Goal: Find specific page/section: Find specific page/section

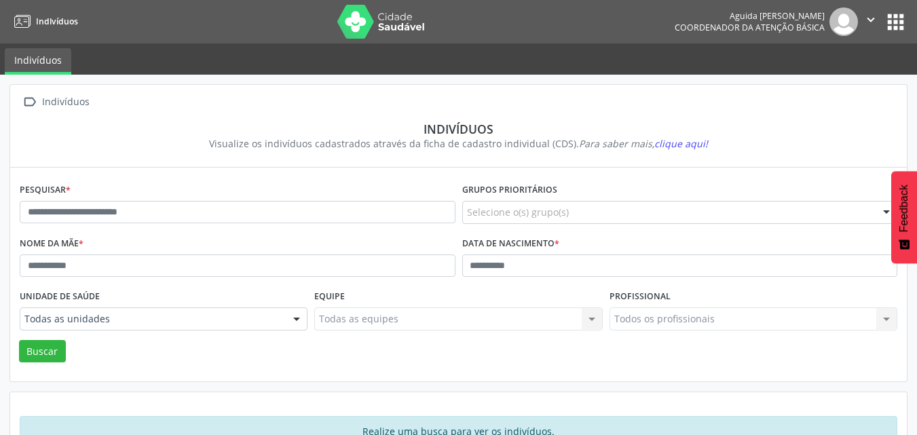
click at [888, 25] on button "apps" at bounding box center [895, 22] width 24 height 24
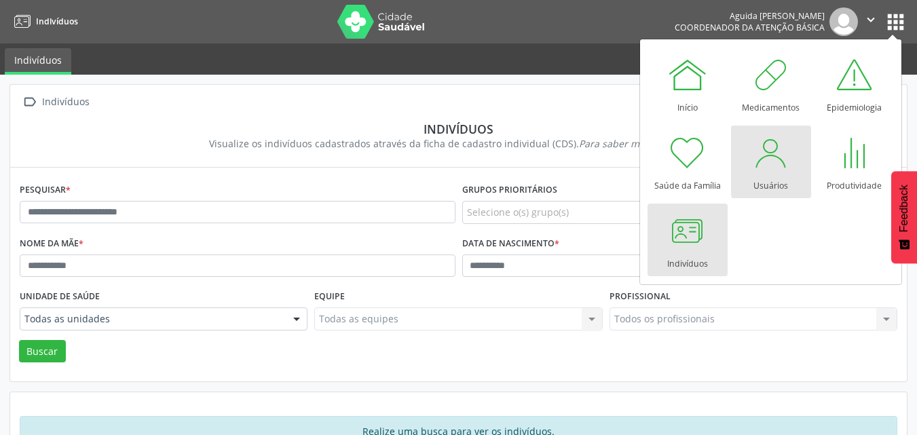
click at [756, 168] on div at bounding box center [770, 152] width 41 height 41
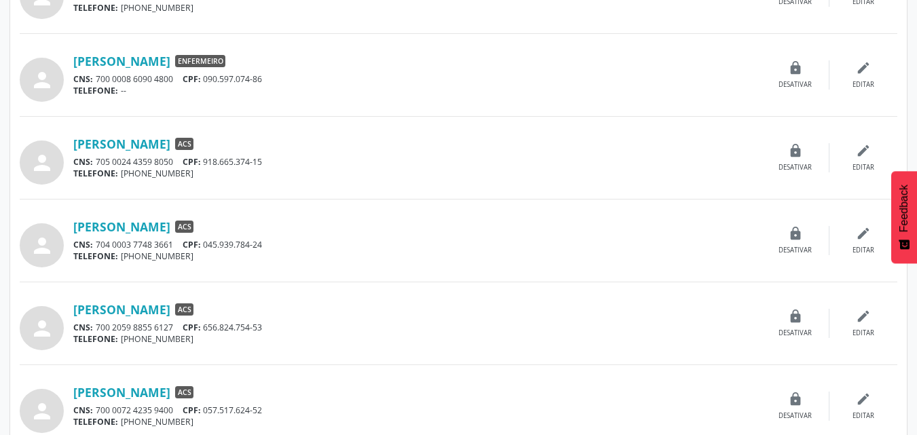
scroll to position [1153, 0]
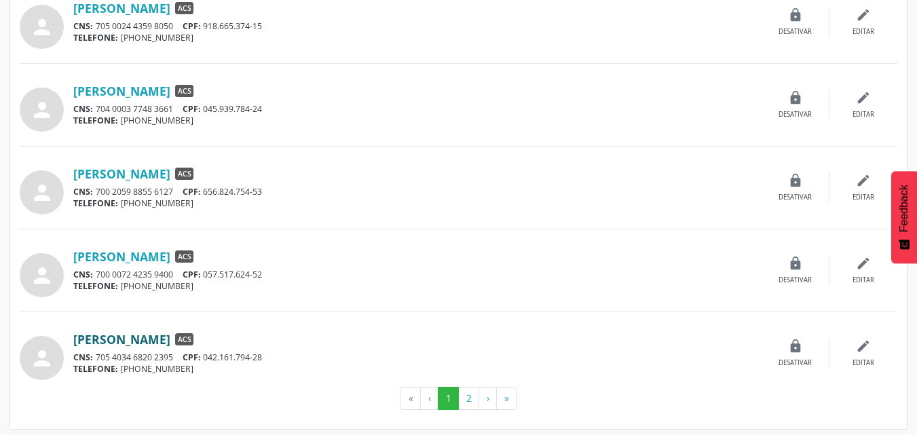
click at [170, 345] on link "[PERSON_NAME]" at bounding box center [121, 339] width 97 height 15
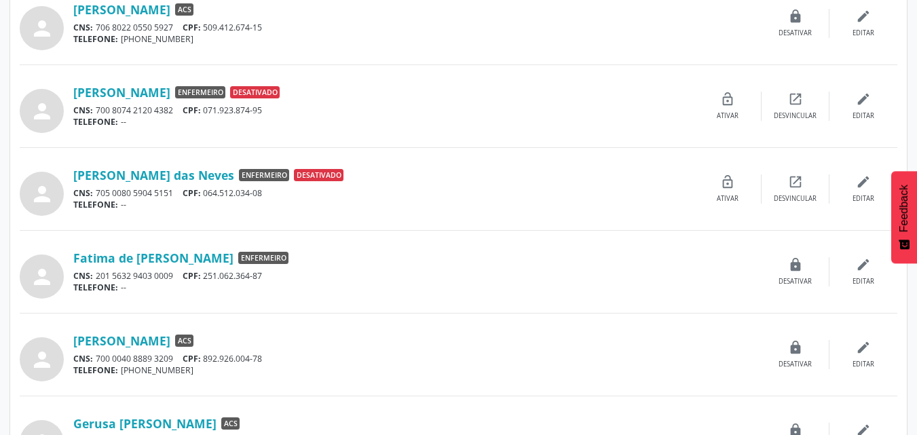
scroll to position [0, 0]
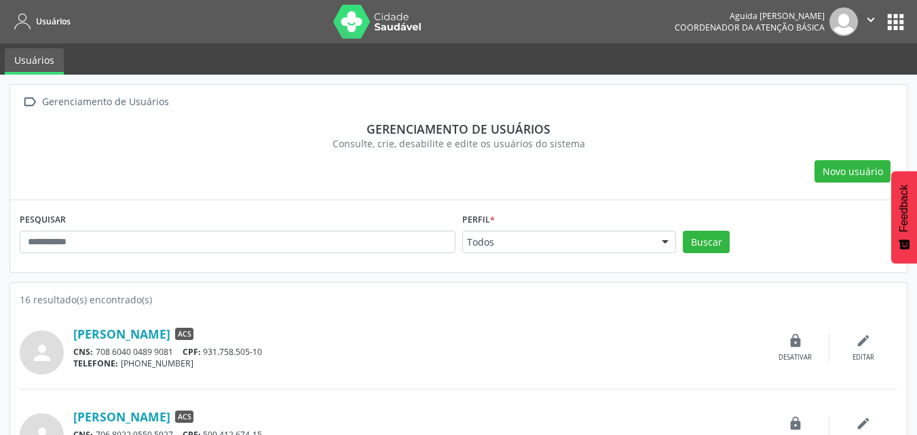
click at [887, 20] on button "apps" at bounding box center [895, 22] width 24 height 24
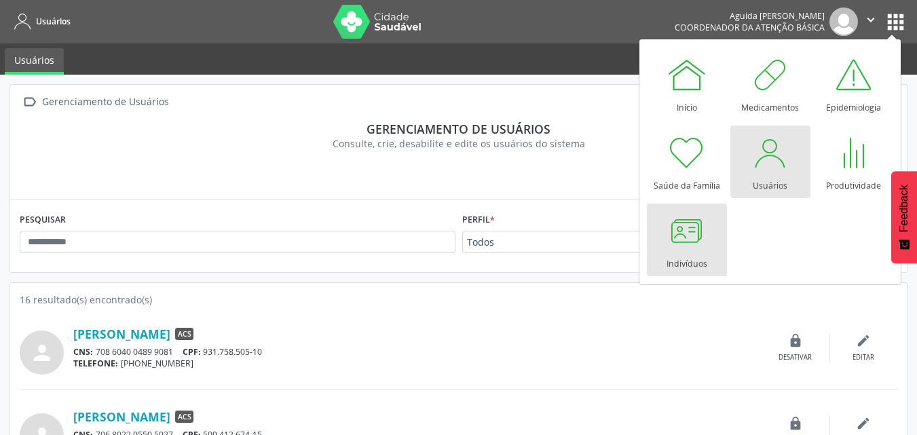
click at [712, 232] on link "Indivíduos" at bounding box center [687, 240] width 80 height 73
